Goal: Transaction & Acquisition: Book appointment/travel/reservation

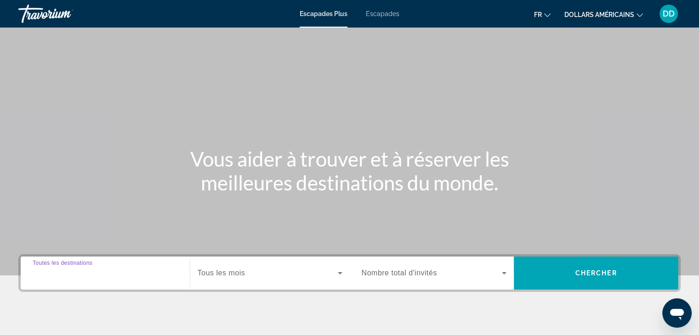
click at [125, 278] on input "Destination Toutes les destinations" at bounding box center [105, 273] width 145 height 11
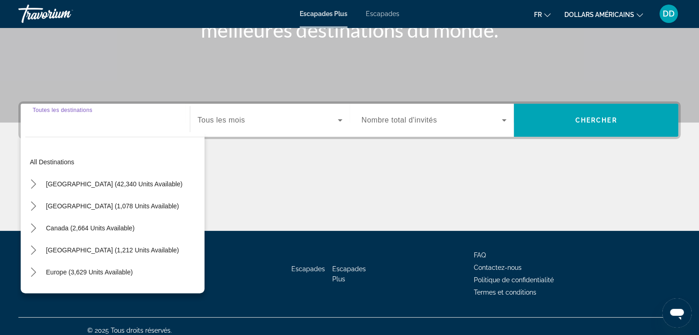
scroll to position [161, 0]
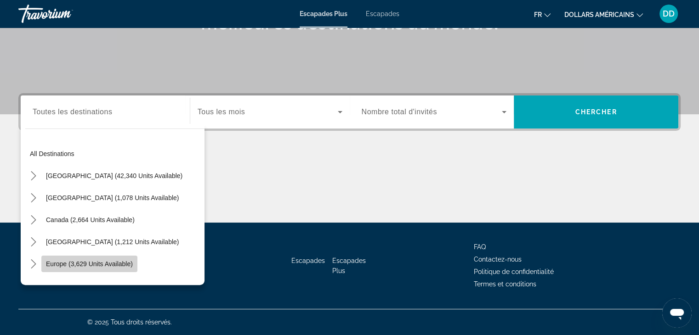
click at [110, 264] on span "Europe (3,629 units available)" at bounding box center [89, 264] width 87 height 7
type input "**********"
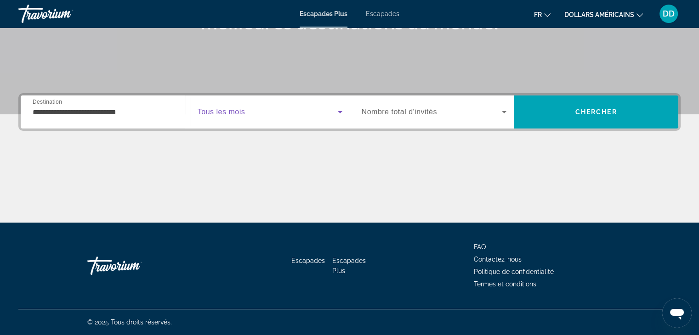
click at [340, 111] on icon "Widget de recherche" at bounding box center [340, 112] width 5 height 2
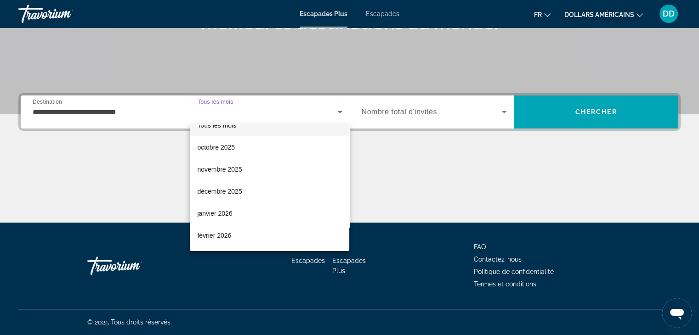
scroll to position [18, 0]
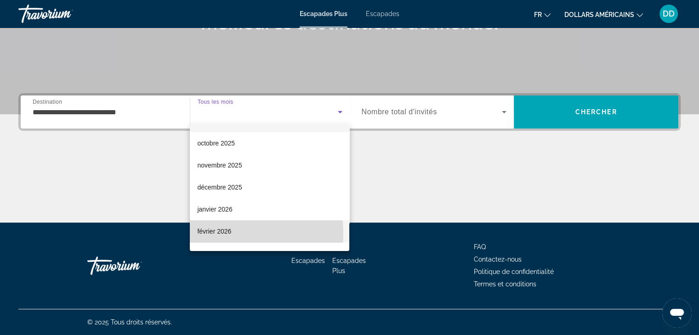
click at [216, 234] on font "février 2026" at bounding box center [214, 231] width 34 height 7
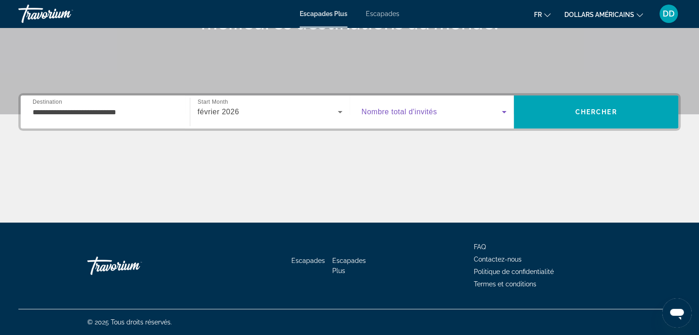
click at [501, 111] on icon "Widget de recherche" at bounding box center [504, 112] width 11 height 11
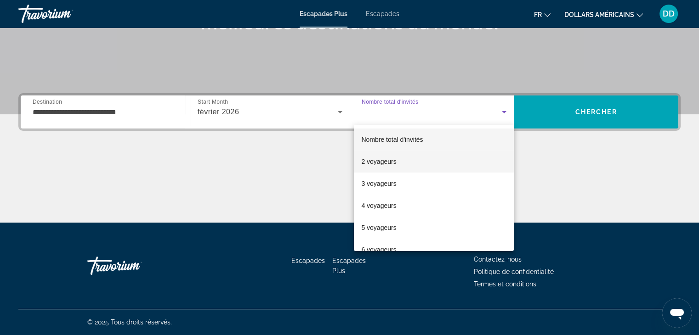
click at [391, 165] on span "2 voyageurs" at bounding box center [378, 161] width 35 height 11
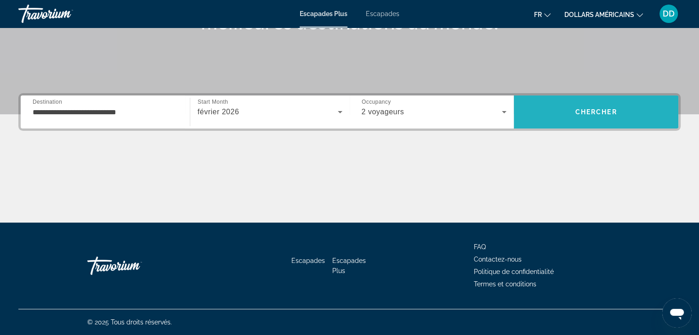
click at [610, 111] on span "Chercher" at bounding box center [596, 111] width 42 height 7
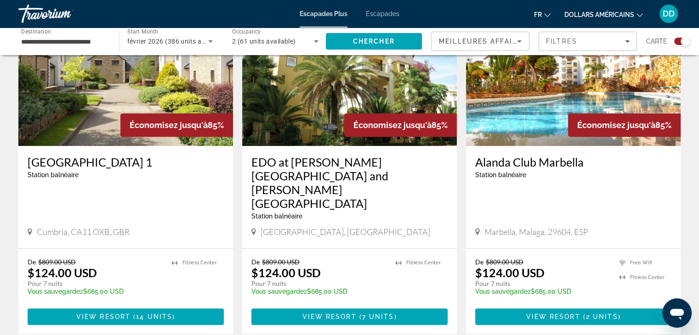
scroll to position [398, 0]
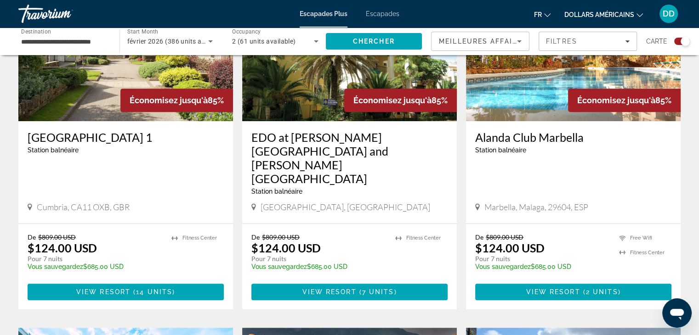
click at [292, 255] on p "Pour 7 nuits" at bounding box center [318, 259] width 135 height 8
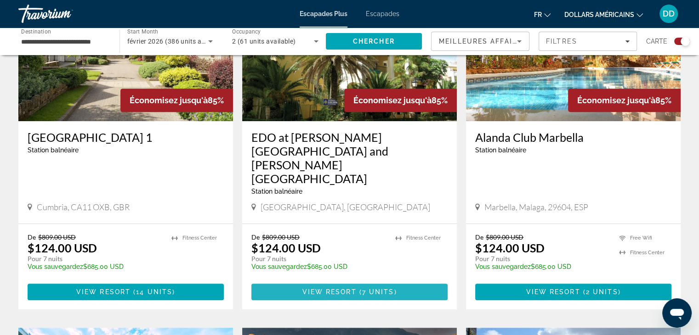
click at [329, 289] on span "View Resort" at bounding box center [329, 292] width 54 height 7
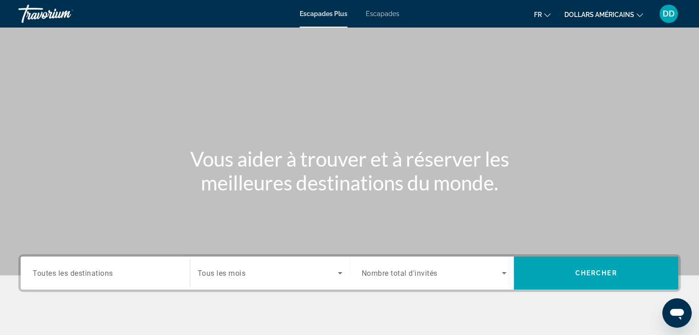
click at [80, 274] on span "Toutes les destinations" at bounding box center [73, 273] width 80 height 9
click at [80, 274] on input "Destination Toutes les destinations" at bounding box center [105, 273] width 145 height 11
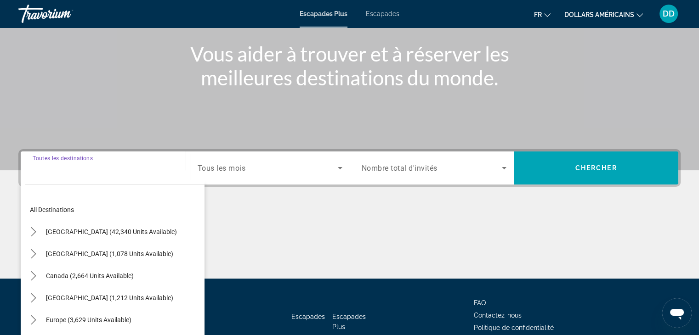
scroll to position [161, 0]
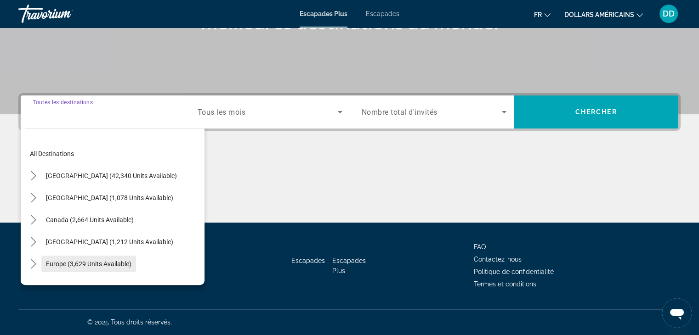
click at [88, 267] on span "Europe (3,629 units available)" at bounding box center [88, 264] width 85 height 7
type input "**********"
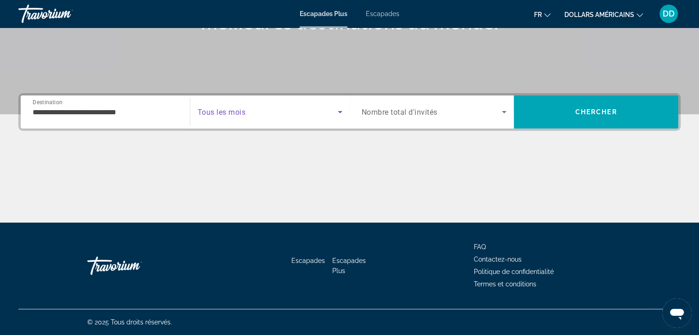
click at [329, 114] on span "Search widget" at bounding box center [268, 112] width 140 height 11
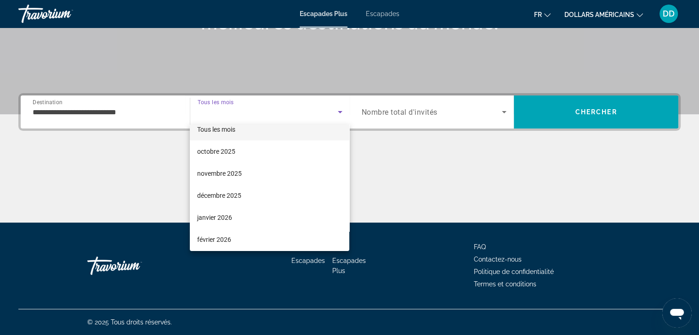
scroll to position [18, 0]
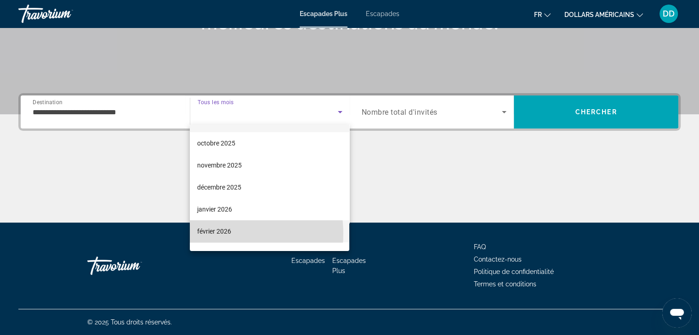
click at [219, 234] on font "février 2026" at bounding box center [214, 231] width 34 height 7
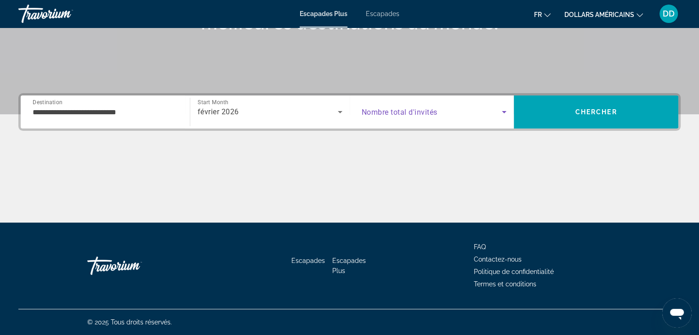
click at [466, 110] on span "Search widget" at bounding box center [432, 112] width 141 height 11
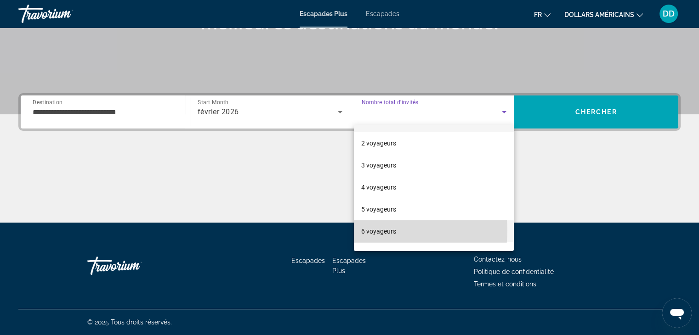
click at [384, 231] on font "6 voyageurs" at bounding box center [378, 231] width 35 height 7
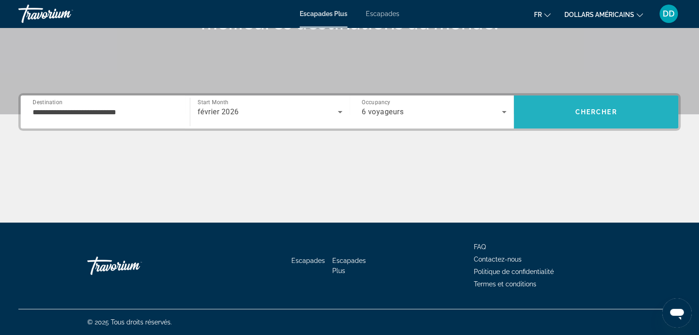
click at [581, 108] on span "Chercher" at bounding box center [596, 111] width 42 height 7
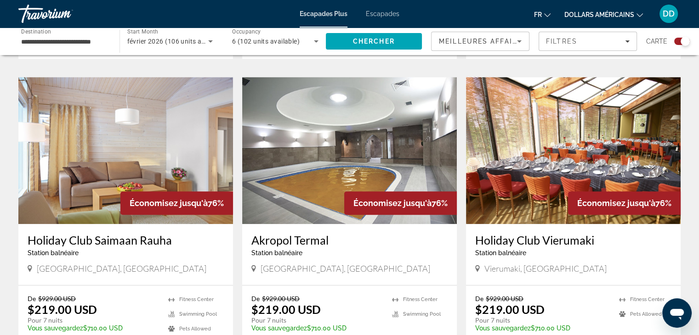
scroll to position [661, 0]
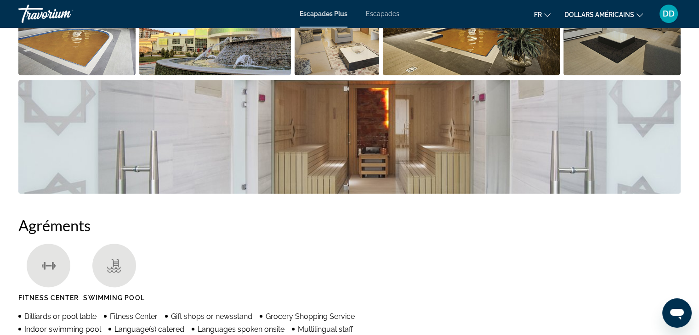
scroll to position [588, 0]
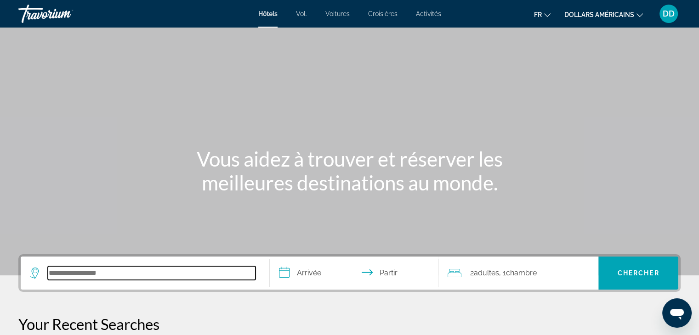
click at [156, 276] on input "Rechercher une destination hôtelière" at bounding box center [152, 273] width 208 height 14
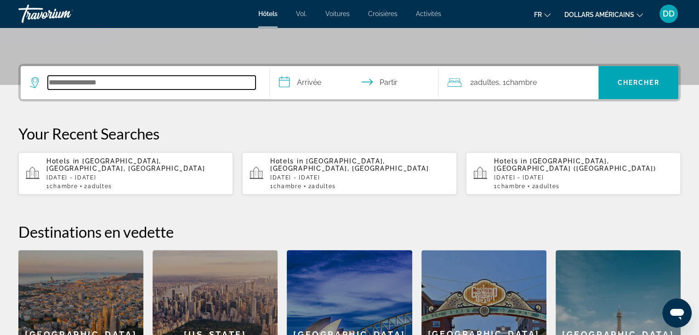
scroll to position [224, 0]
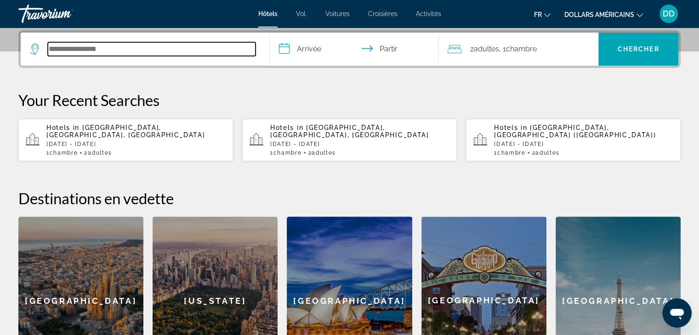
click at [103, 44] on input "Rechercher une destination hôtelière" at bounding box center [152, 49] width 208 height 14
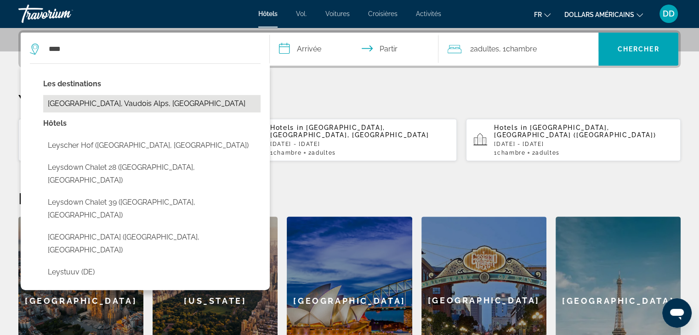
click at [84, 102] on button "Leysin, Vaudois Alps, Switzerland" at bounding box center [151, 103] width 217 height 17
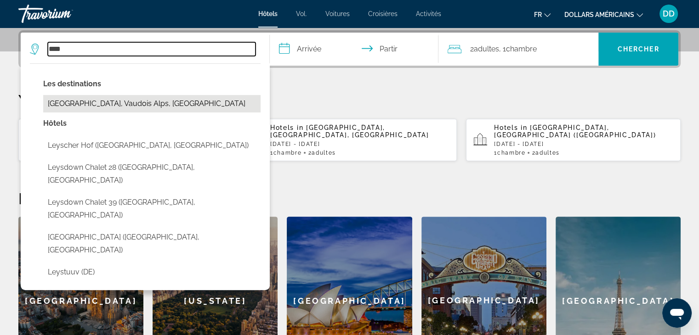
type input "**********"
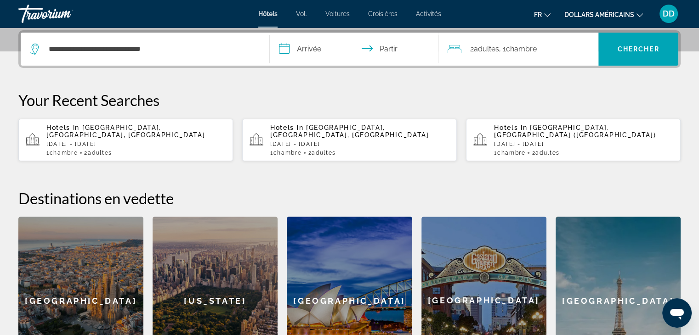
click at [306, 49] on input "**********" at bounding box center [356, 51] width 173 height 36
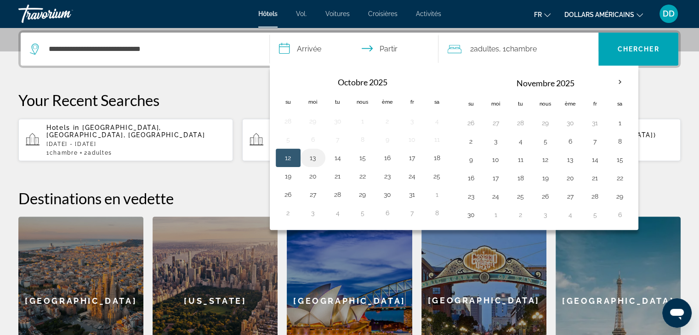
click at [312, 157] on button "13" at bounding box center [313, 158] width 15 height 13
click at [228, 70] on div "**********" at bounding box center [349, 207] width 699 height 355
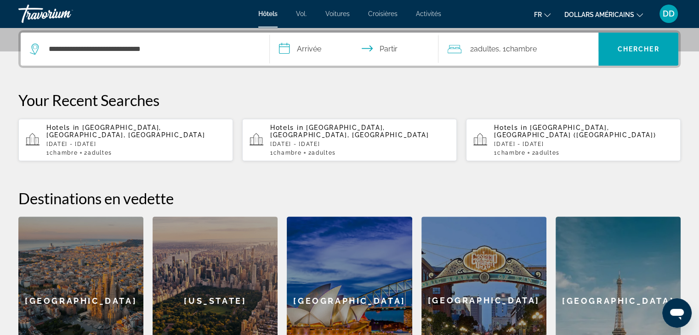
click at [316, 48] on input "**********" at bounding box center [356, 51] width 173 height 36
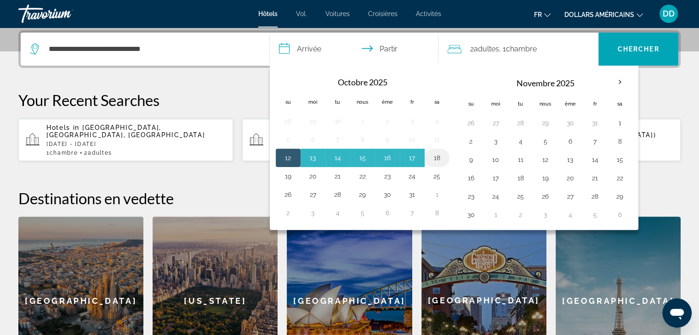
click at [437, 156] on button "18" at bounding box center [437, 158] width 15 height 13
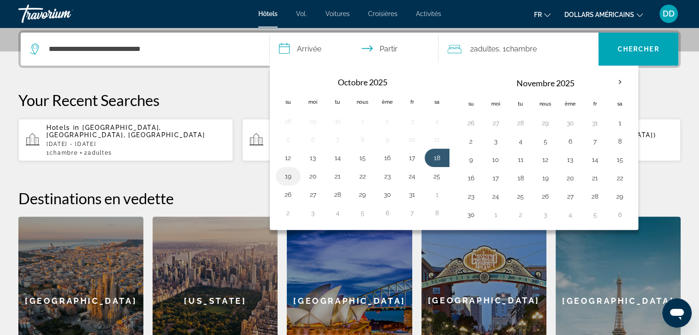
click at [285, 176] on button "19" at bounding box center [288, 176] width 15 height 13
type input "**********"
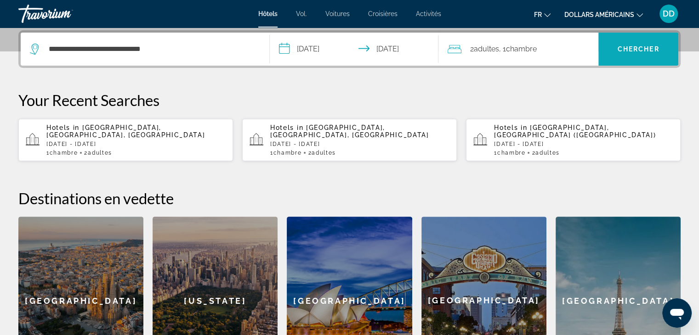
click at [629, 48] on font "Chercher" at bounding box center [639, 48] width 42 height 7
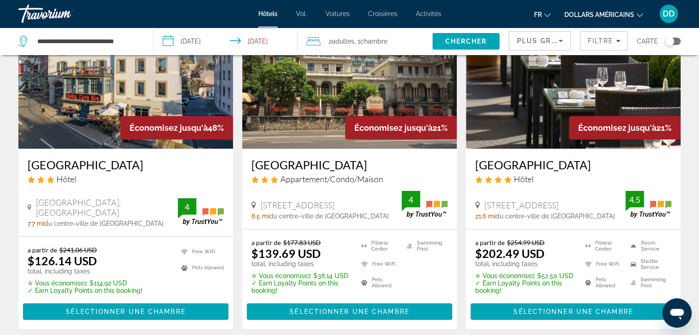
scroll to position [104, 0]
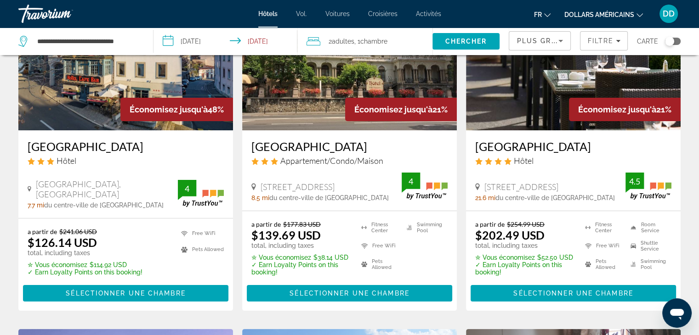
click at [559, 40] on icon "Sort by" at bounding box center [560, 40] width 11 height 11
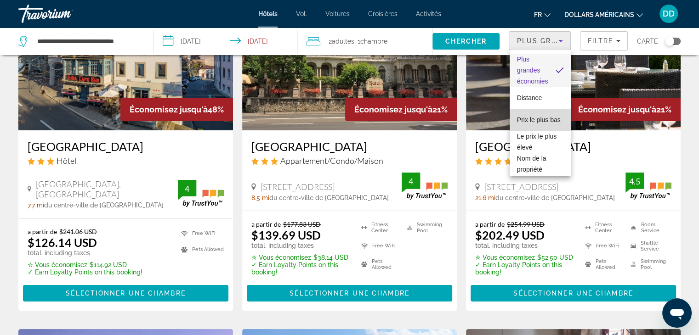
click at [542, 116] on font "Prix ​​le plus bas" at bounding box center [539, 119] width 44 height 7
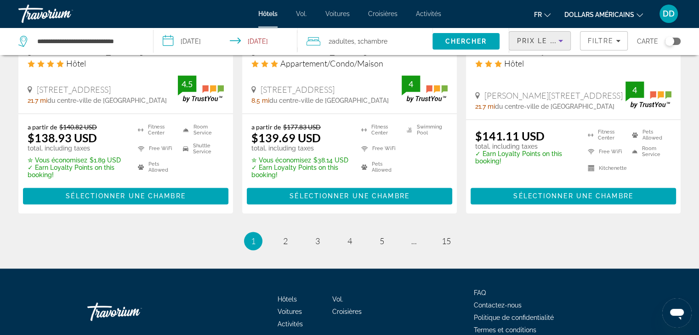
scroll to position [1294, 0]
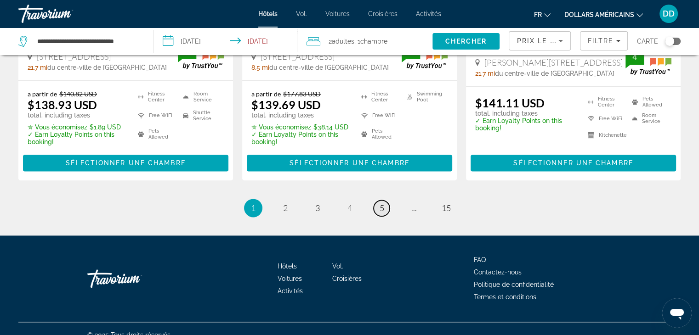
click at [384, 203] on span "5" at bounding box center [382, 208] width 5 height 10
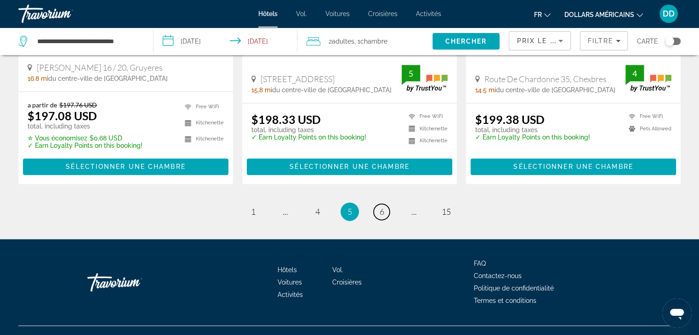
scroll to position [1252, 0]
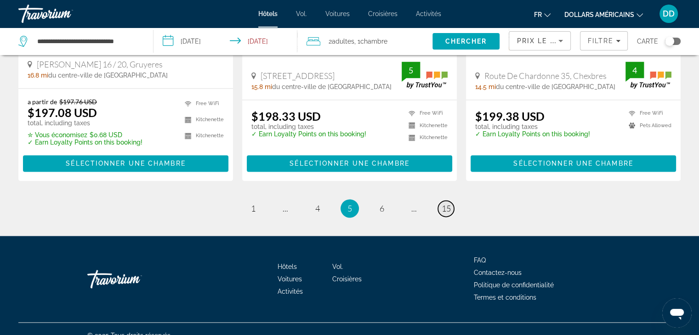
click at [445, 204] on span "15" at bounding box center [446, 209] width 9 height 10
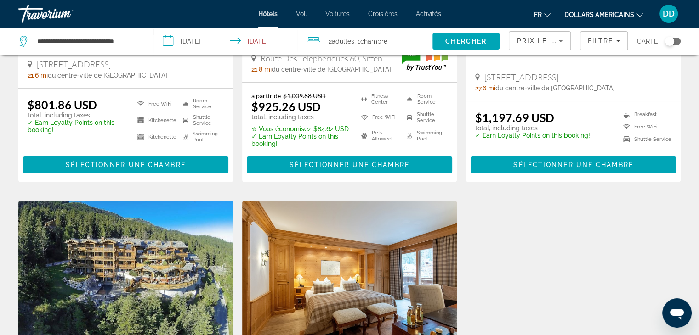
scroll to position [300, 0]
